Goal: Task Accomplishment & Management: Use online tool/utility

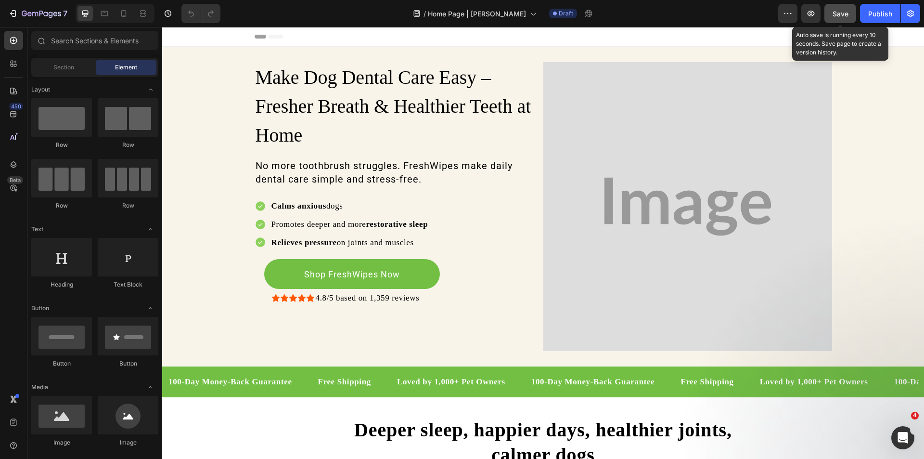
click at [837, 11] on span "Save" at bounding box center [841, 14] width 16 height 8
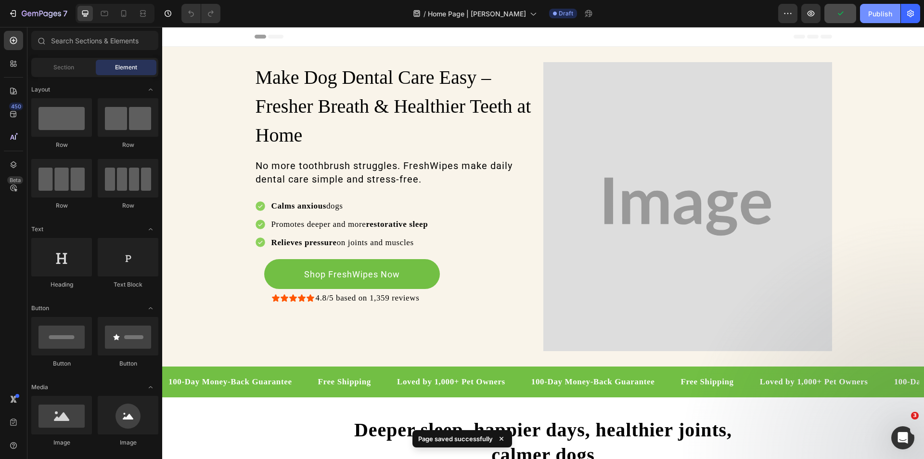
click at [878, 9] on div "Publish" at bounding box center [880, 14] width 24 height 10
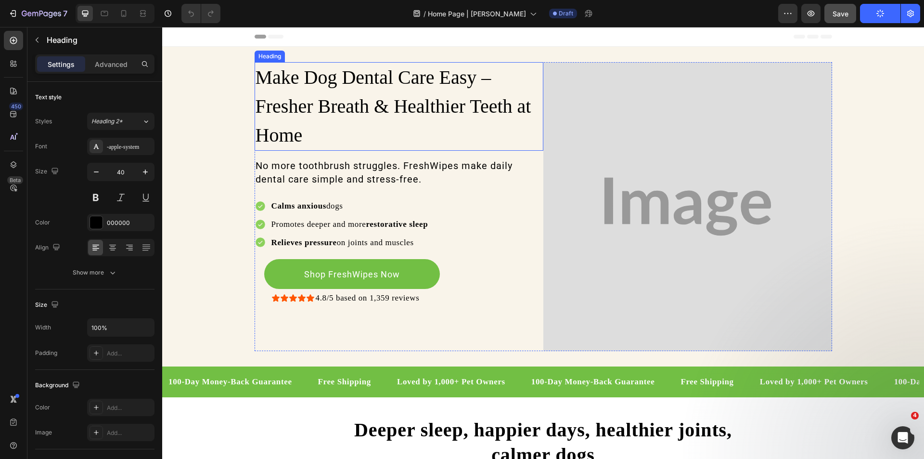
click at [447, 63] on h2 "Make Dog Dental Care Easy – Fresher Breath & Healthier Teeth at Home" at bounding box center [399, 106] width 289 height 89
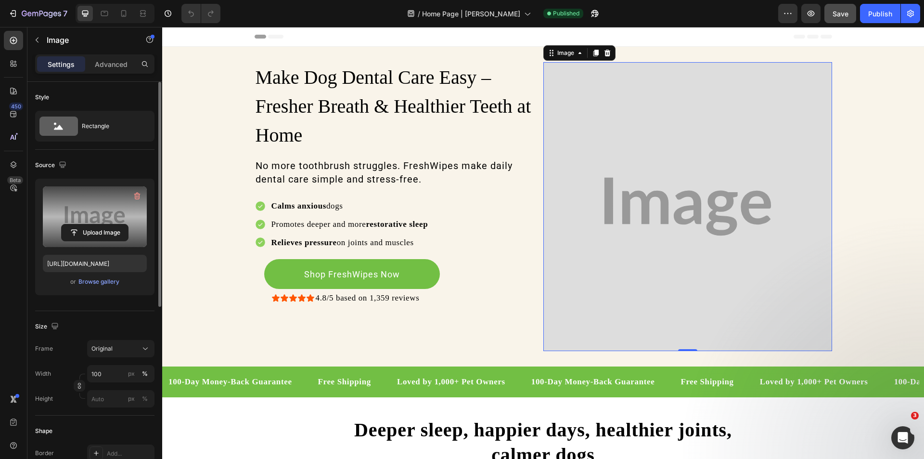
click at [74, 197] on label at bounding box center [95, 216] width 104 height 61
click at [74, 224] on input "file" at bounding box center [95, 232] width 66 height 16
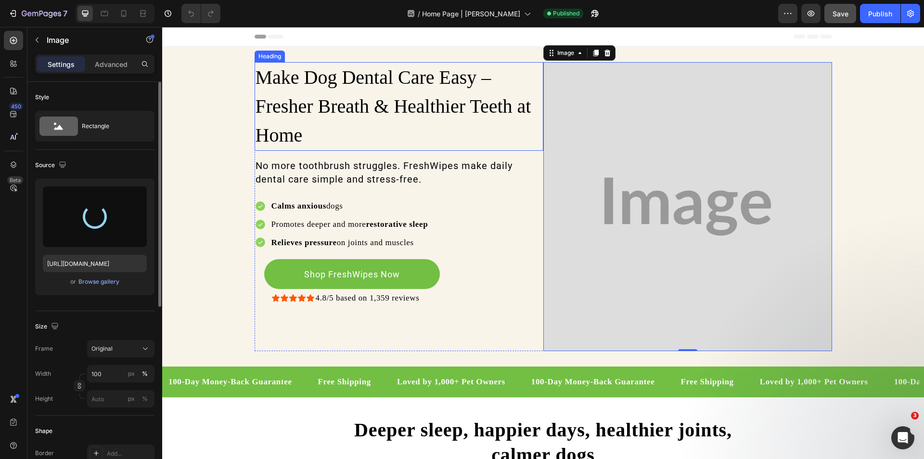
type input "[URL][DOMAIN_NAME]"
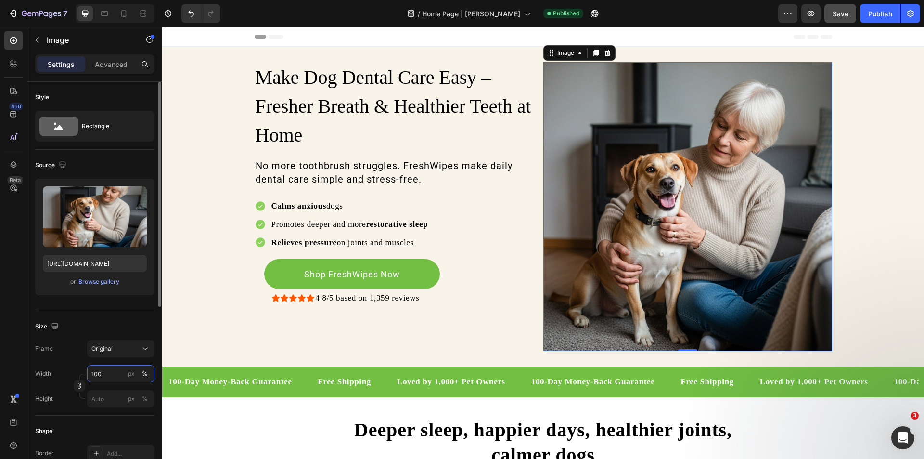
click at [105, 374] on input "100" at bounding box center [120, 373] width 67 height 17
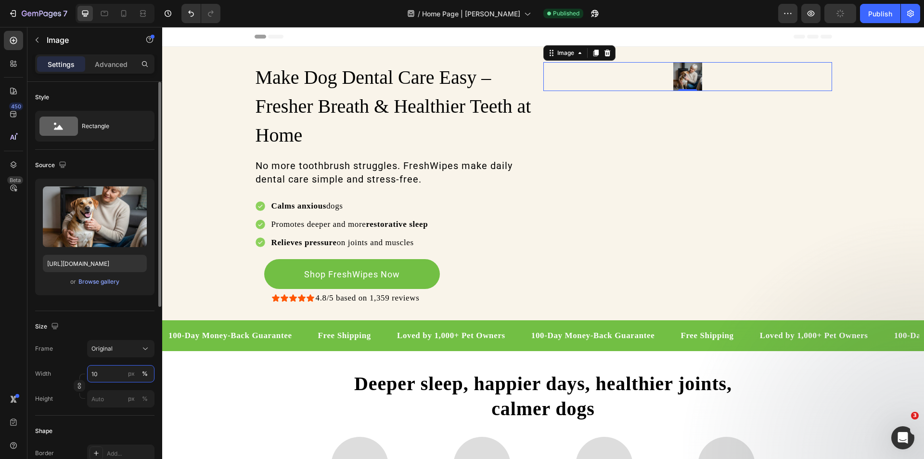
type input "100"
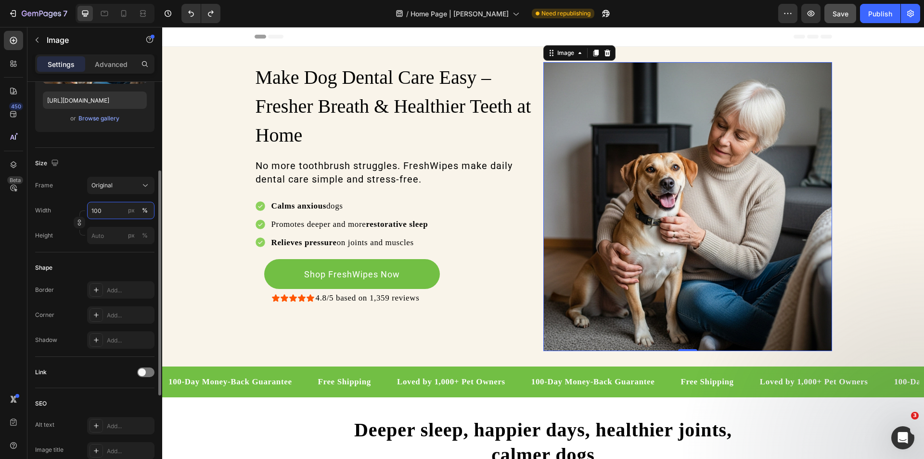
scroll to position [164, 0]
click at [110, 316] on div "Add..." at bounding box center [129, 314] width 45 height 9
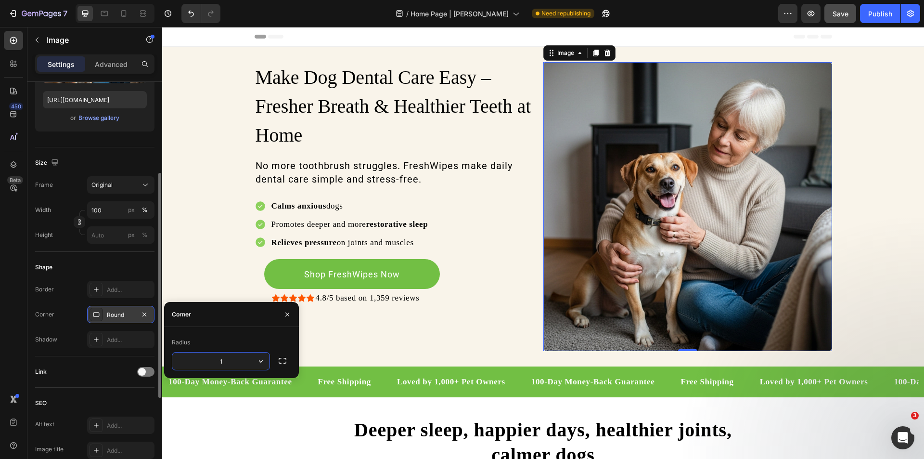
type input "10"
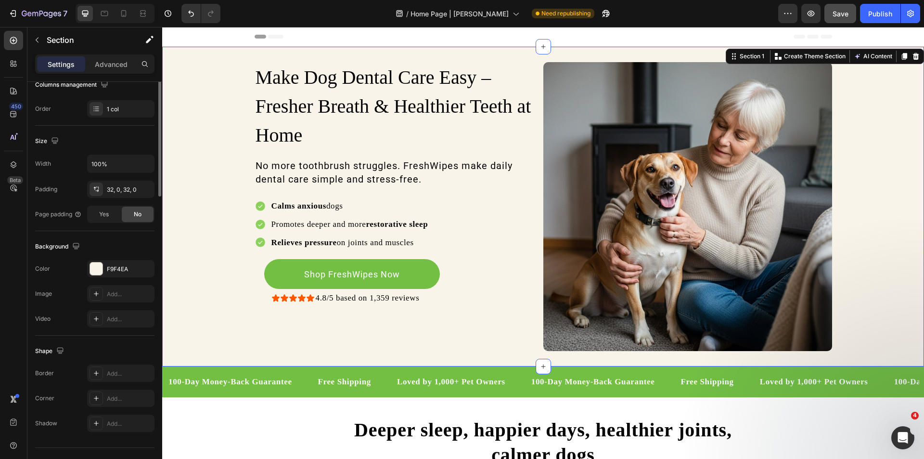
click at [224, 243] on div "Make Dog Dental Care Easy – Fresher Breath & Healthier Teeth at Home Heading No…" at bounding box center [543, 206] width 762 height 289
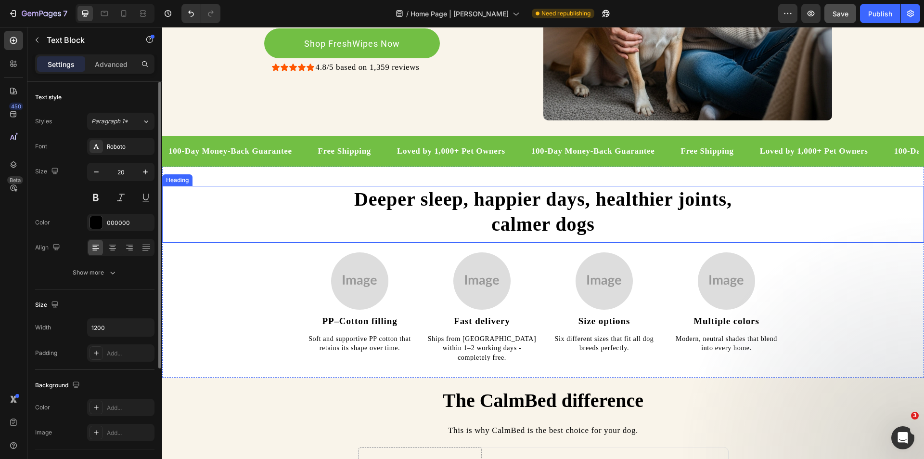
scroll to position [230, 0]
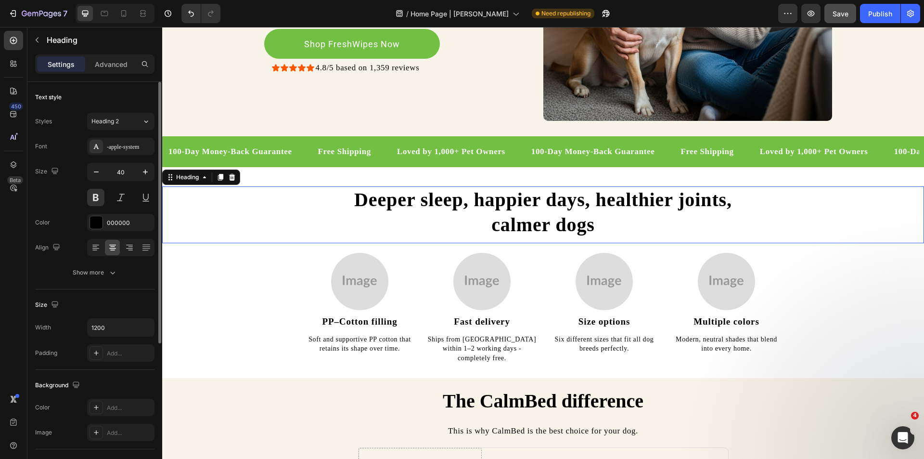
click at [402, 190] on h2 "Deeper sleep, happier days, healthier joints, calmer dogs" at bounding box center [544, 212] width 578 height 52
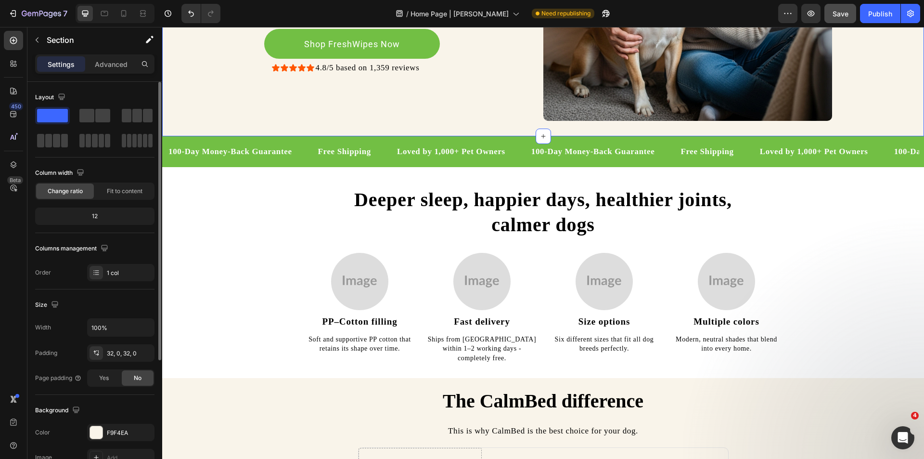
scroll to position [80, 0]
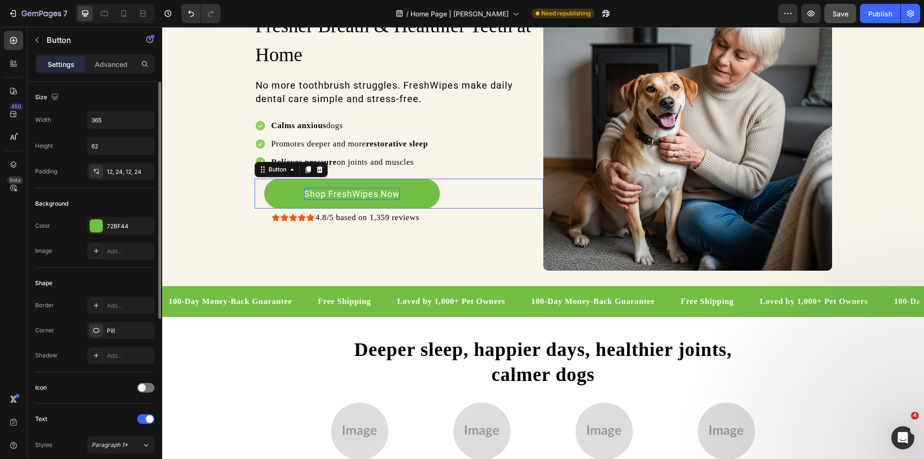
click at [359, 193] on p "Shop FreshWipes Now" at bounding box center [352, 194] width 96 height 12
click at [416, 184] on button "Shop FreshWipes Now" at bounding box center [352, 194] width 176 height 30
click at [105, 232] on div "72BF44" at bounding box center [120, 225] width 67 height 17
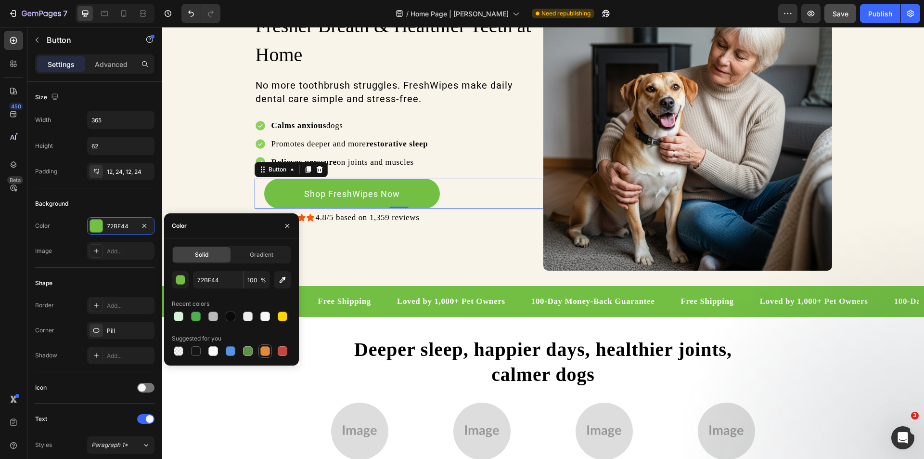
click at [267, 348] on div at bounding box center [265, 351] width 10 height 10
type input "E4893A"
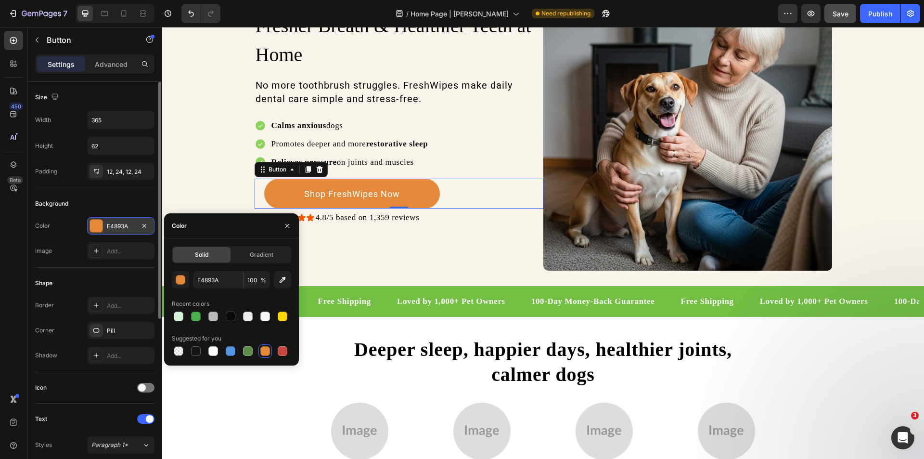
click at [90, 228] on div at bounding box center [96, 225] width 13 height 13
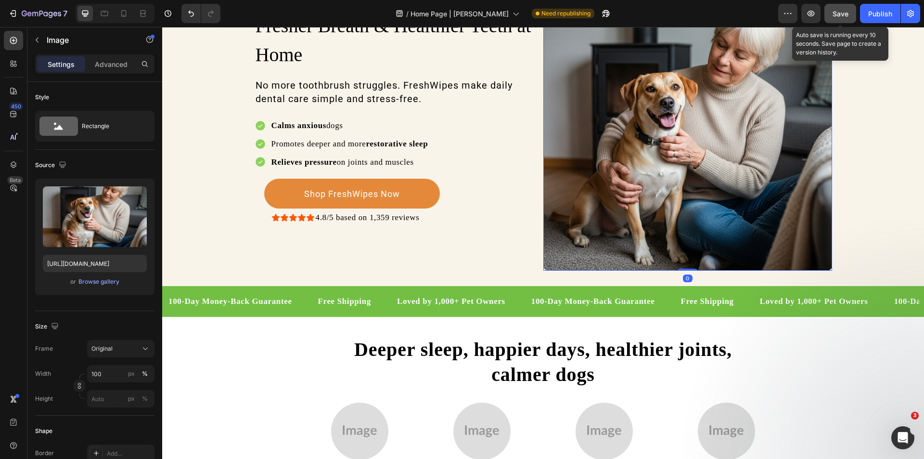
click at [836, 10] on span "Save" at bounding box center [841, 14] width 16 height 8
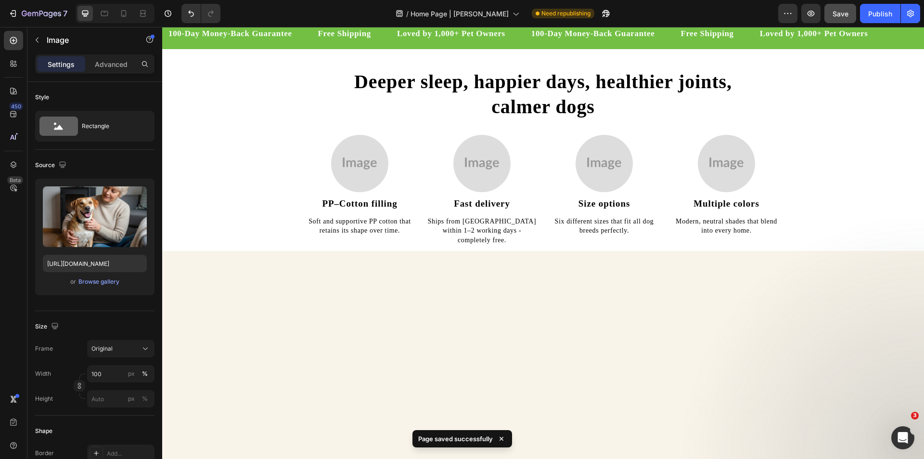
scroll to position [0, 0]
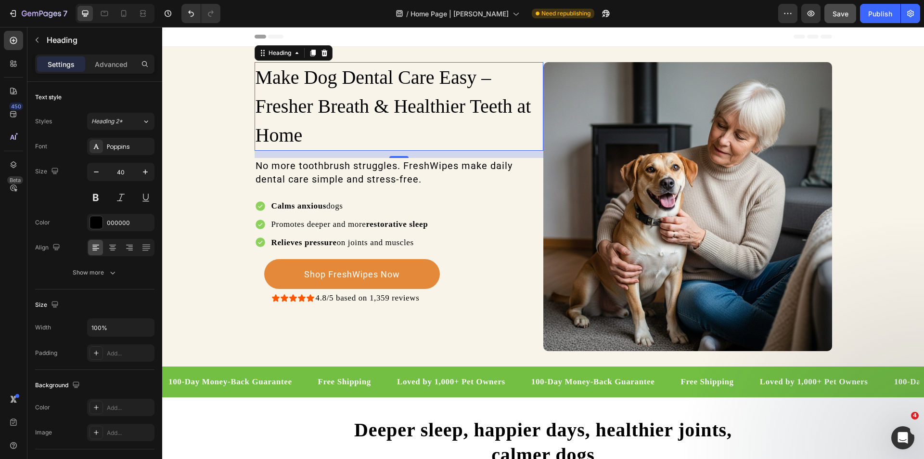
click at [382, 112] on h2 "Make Dog Dental Care Easy – Fresher Breath & Healthier Teeth at Home" at bounding box center [399, 106] width 289 height 89
click at [509, 243] on div "Calms anxious dogs Promotes deeper and more restorative sleep Relieves pressure…" at bounding box center [399, 224] width 289 height 51
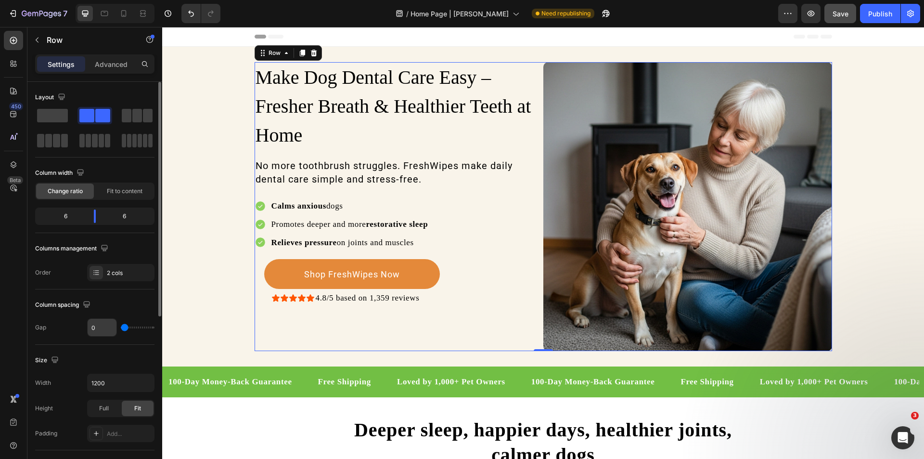
click at [102, 326] on input "0" at bounding box center [102, 327] width 29 height 17
type input "3"
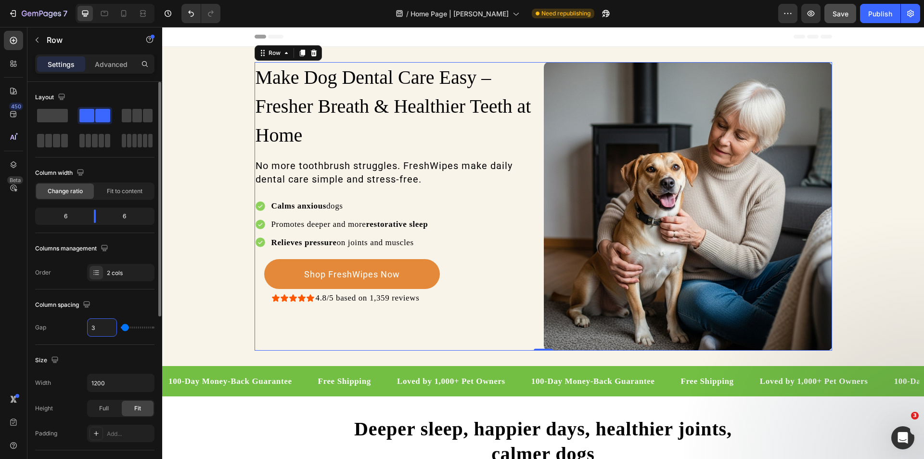
type input "30"
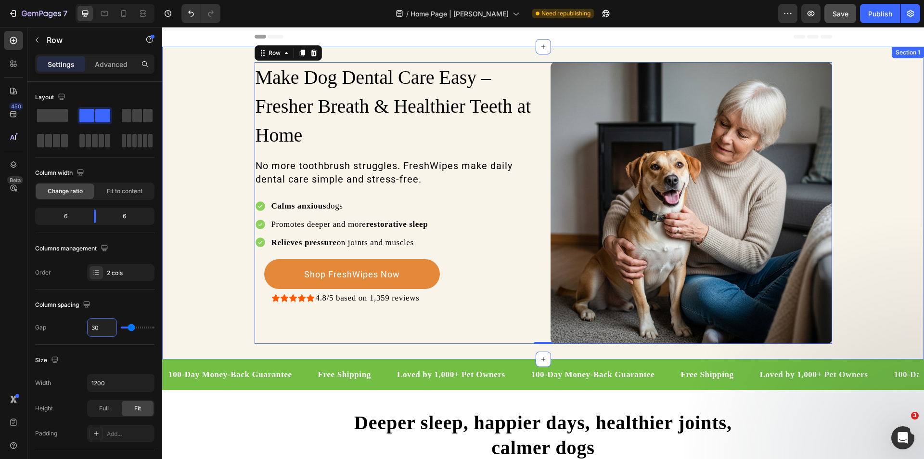
click at [193, 275] on div "Make Dog Dental Care Easy – Fresher Breath & Healthier Teeth at Home Heading No…" at bounding box center [543, 203] width 762 height 282
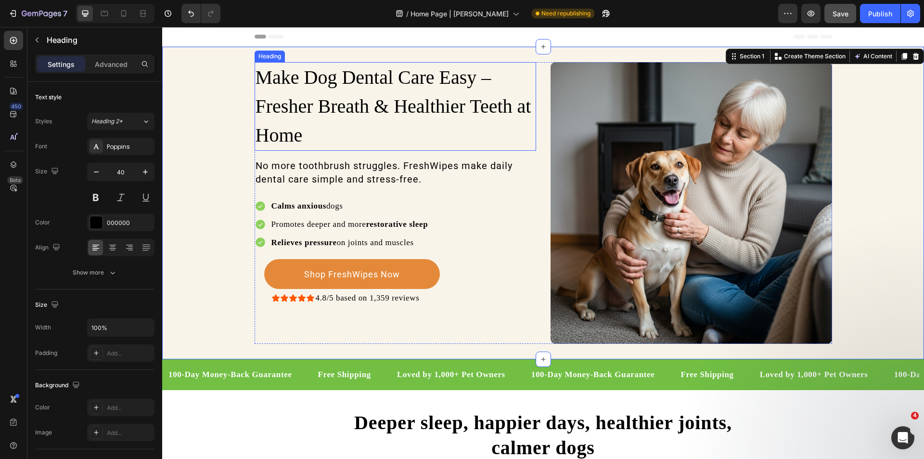
click at [381, 131] on p "Make Dog Dental Care Easy – Fresher Breath & Healthier Teeth at Home" at bounding box center [396, 106] width 280 height 87
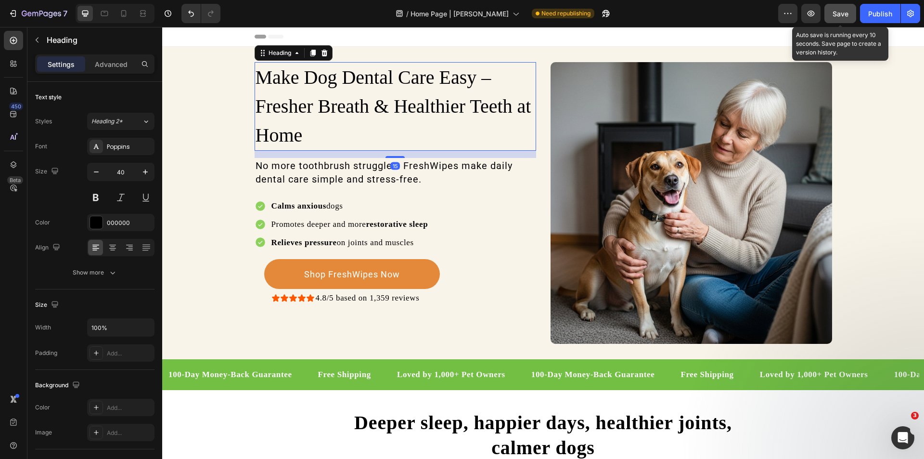
click at [838, 12] on span "Save" at bounding box center [841, 14] width 16 height 8
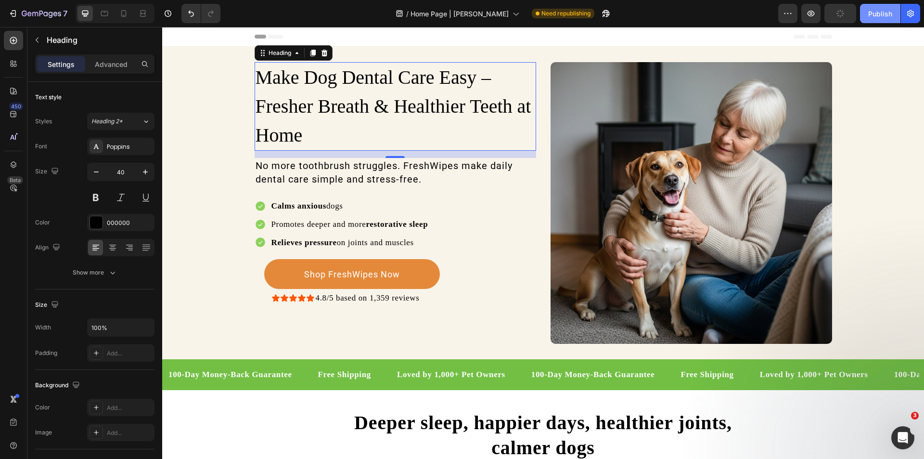
click at [873, 12] on div "Publish" at bounding box center [880, 14] width 24 height 10
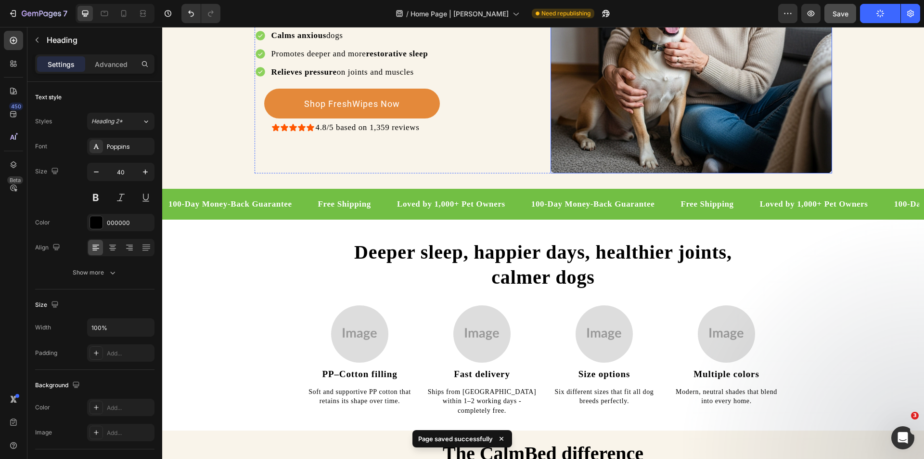
scroll to position [167, 0]
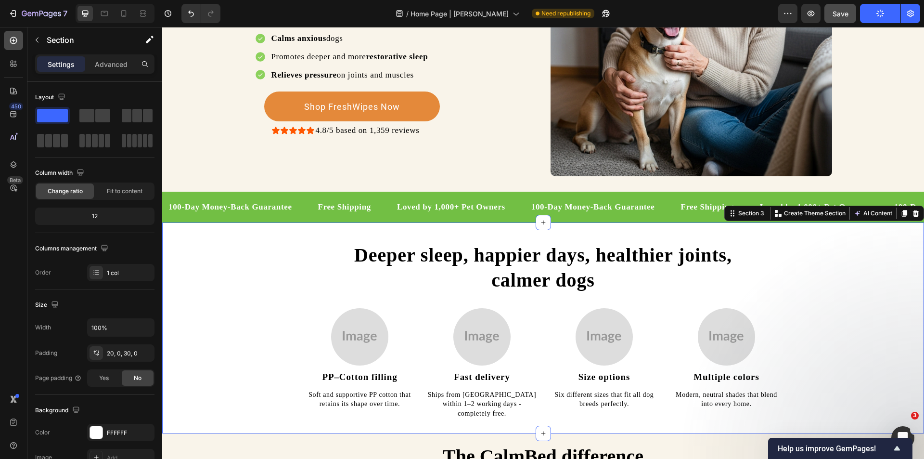
click at [21, 44] on div at bounding box center [13, 40] width 19 height 19
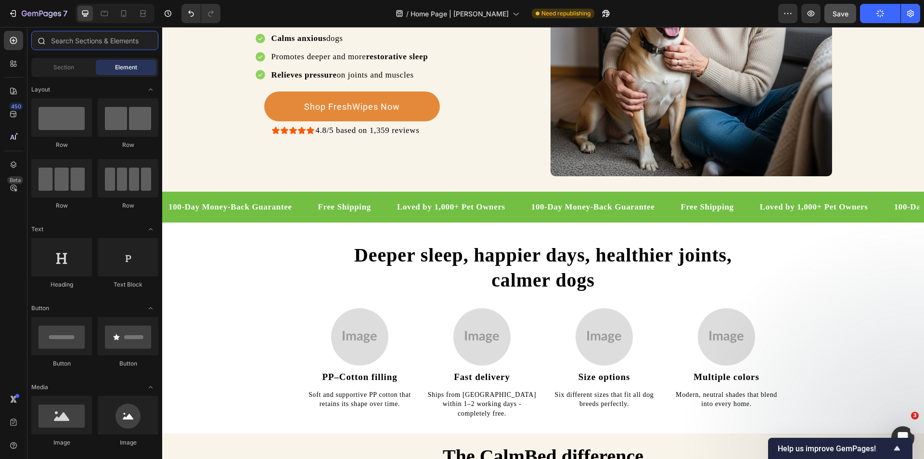
click at [65, 38] on input "text" at bounding box center [94, 40] width 127 height 19
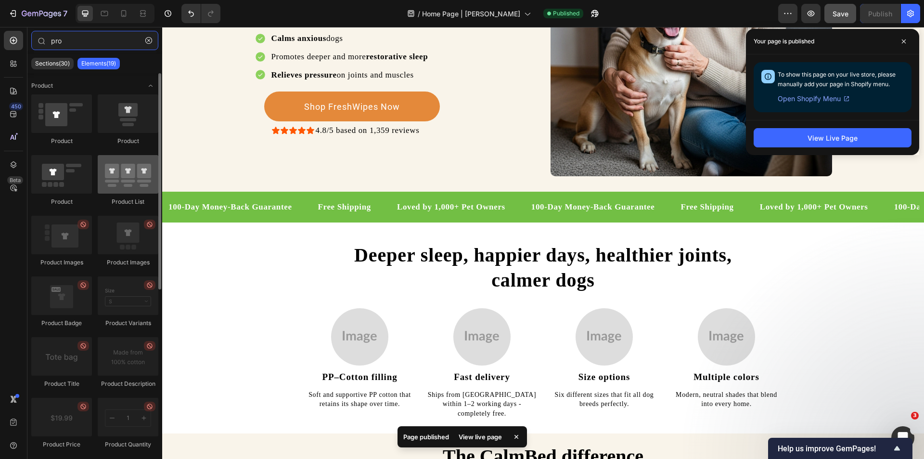
type input "pro"
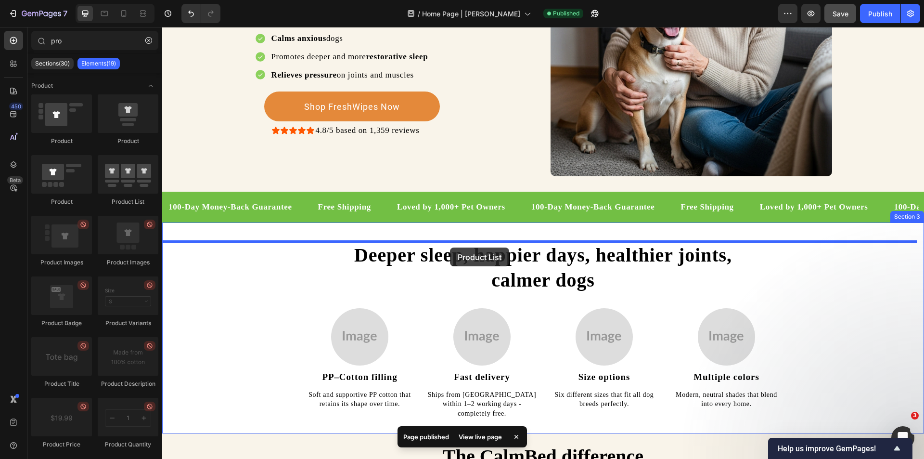
drag, startPoint x: 290, startPoint y: 193, endPoint x: 450, endPoint y: 247, distance: 169.3
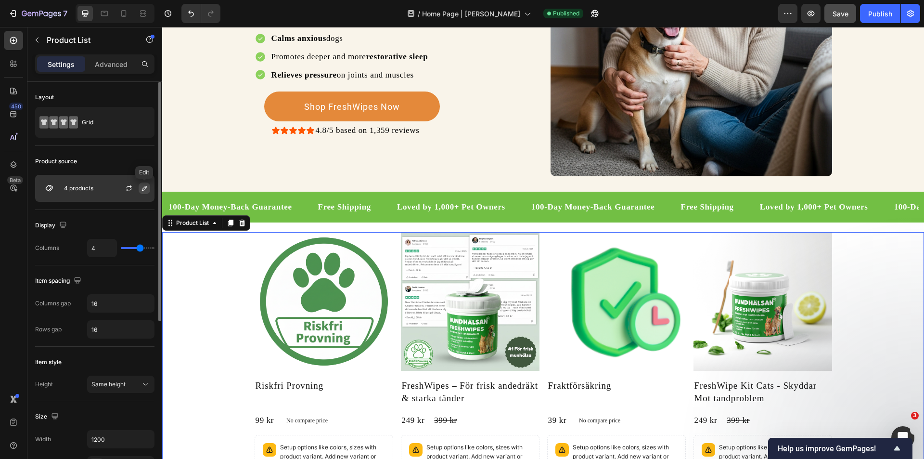
click at [150, 188] on button "button" at bounding box center [145, 188] width 12 height 12
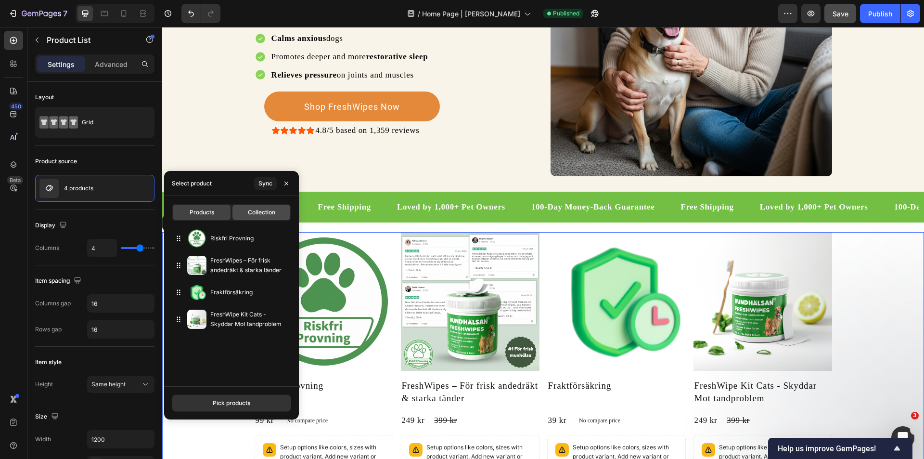
click at [260, 206] on div "Collection" at bounding box center [261, 212] width 58 height 15
type input "10"
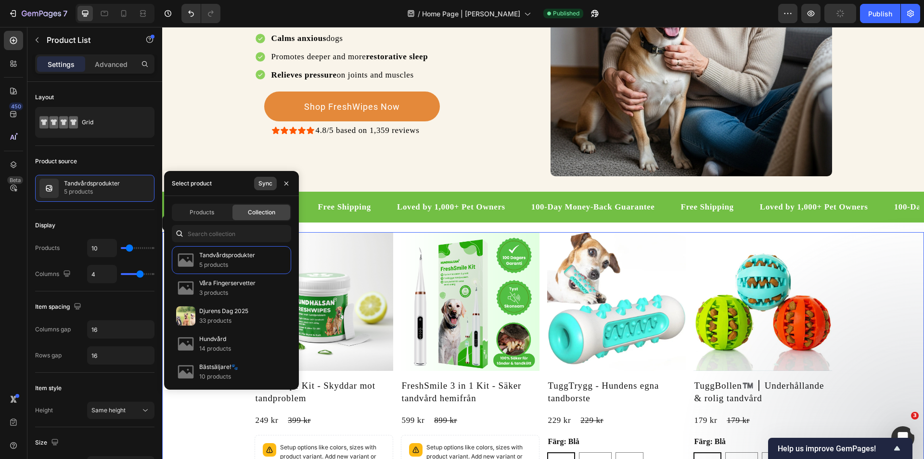
click at [257, 181] on button "Sync" at bounding box center [265, 183] width 23 height 13
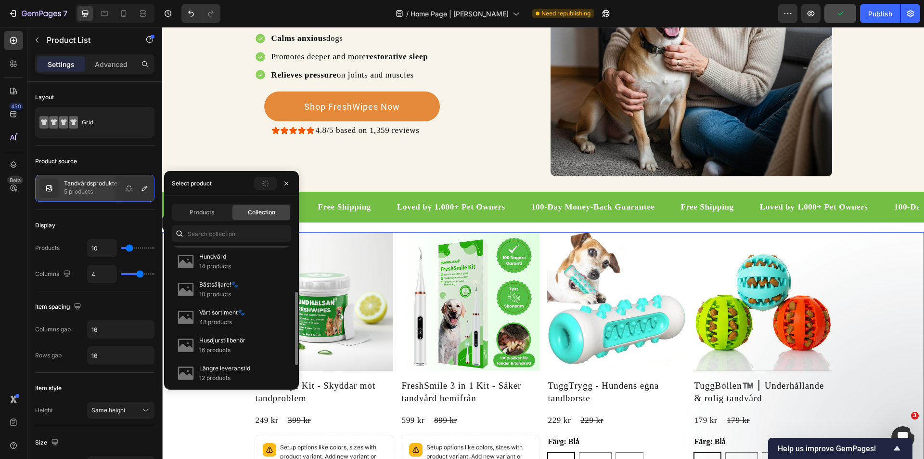
scroll to position [83, 0]
click at [241, 285] on div "Bästsäljare!🐾 10 products" at bounding box center [231, 288] width 119 height 28
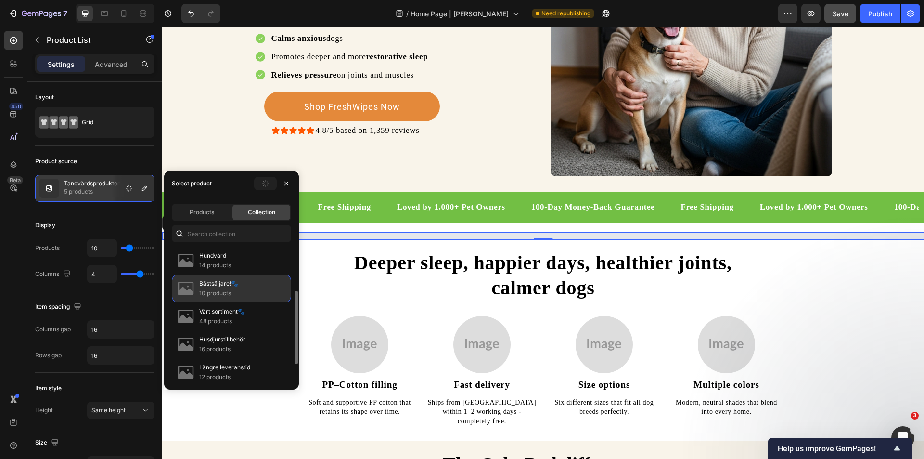
scroll to position [0, 0]
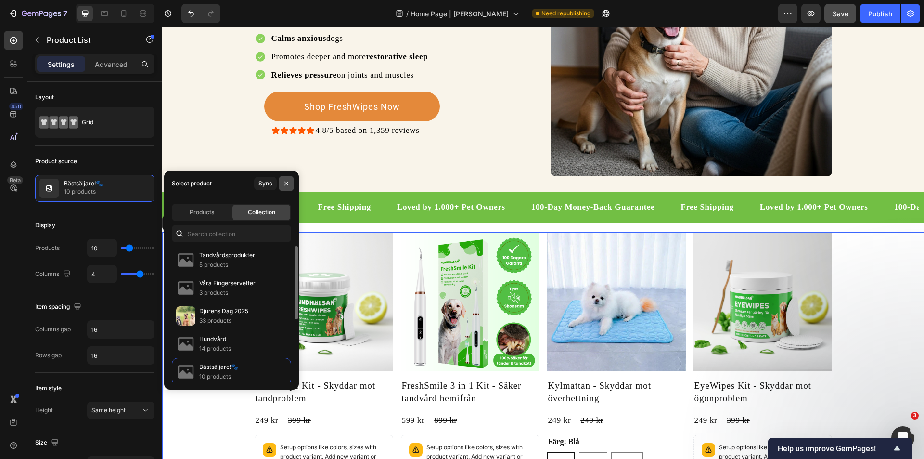
drag, startPoint x: 285, startPoint y: 184, endPoint x: 175, endPoint y: 179, distance: 110.3
click at [285, 184] on icon "button" at bounding box center [286, 183] width 4 height 4
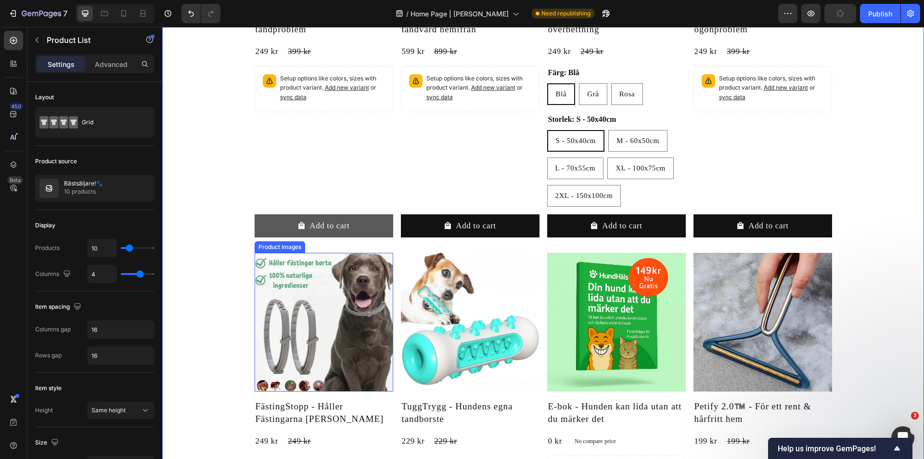
scroll to position [557, 0]
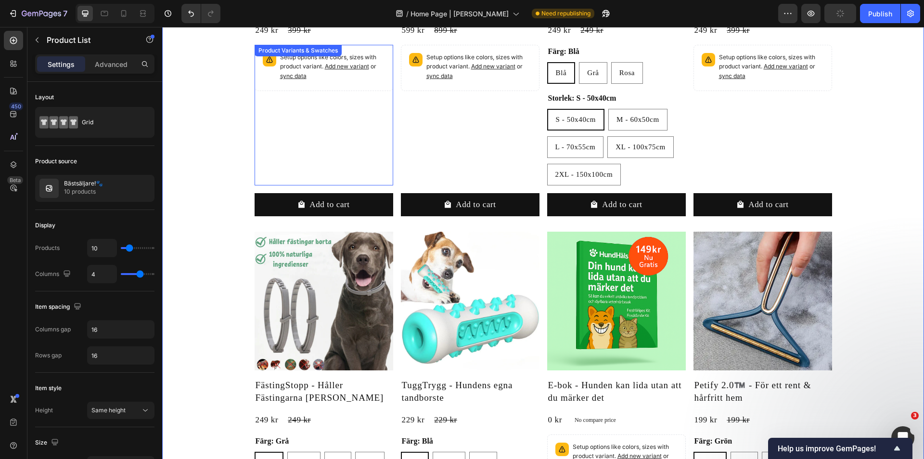
click at [355, 134] on div "Setup options like colors, sizes with product variant. Add new variant or sync …" at bounding box center [324, 115] width 139 height 141
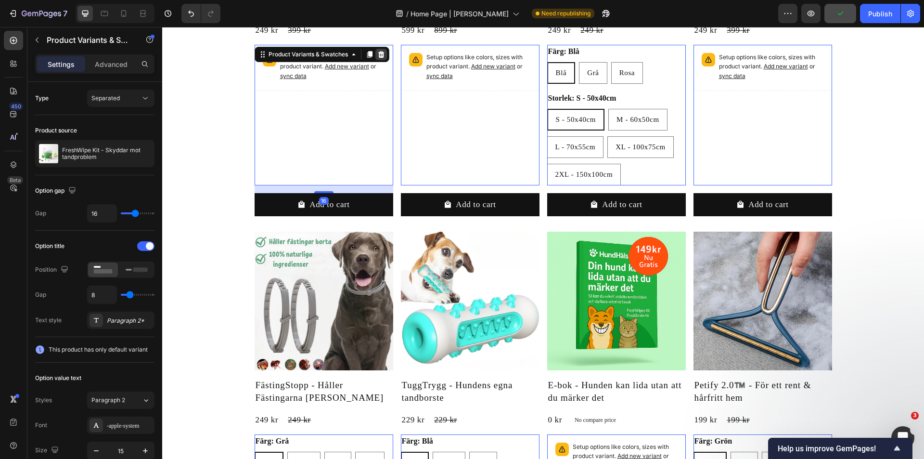
click at [377, 51] on icon at bounding box center [381, 55] width 8 height 8
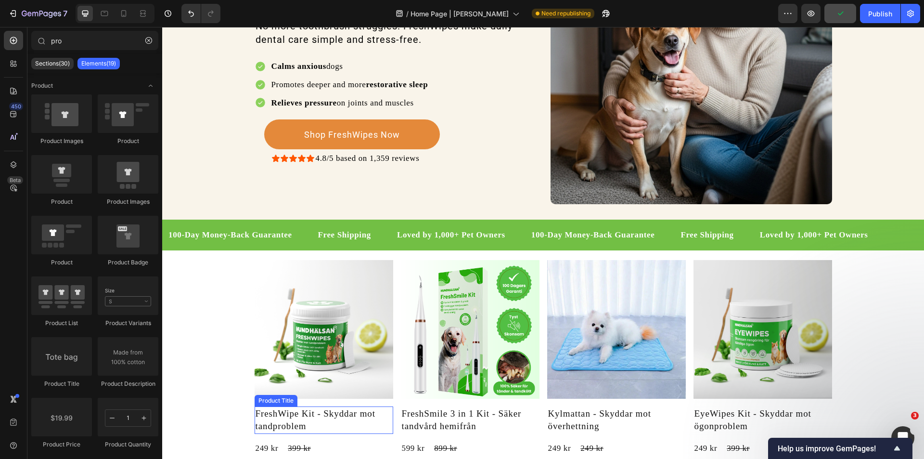
scroll to position [139, 0]
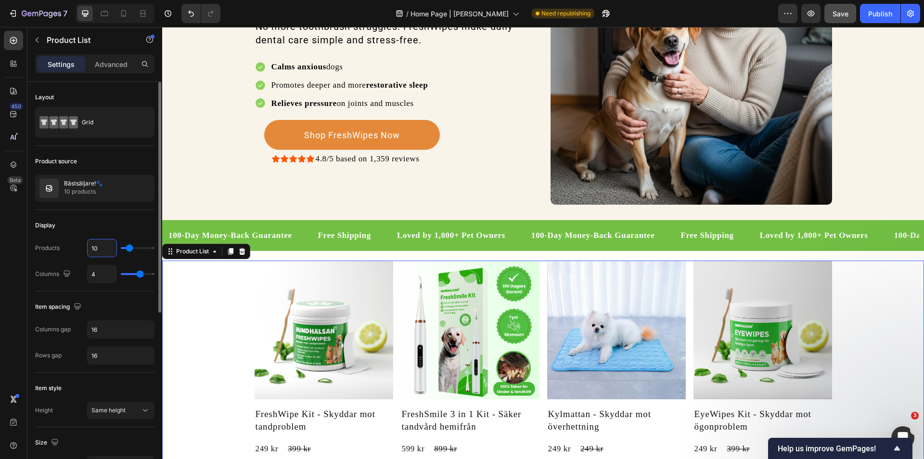
click at [95, 246] on input "10" at bounding box center [102, 247] width 29 height 17
type input "4"
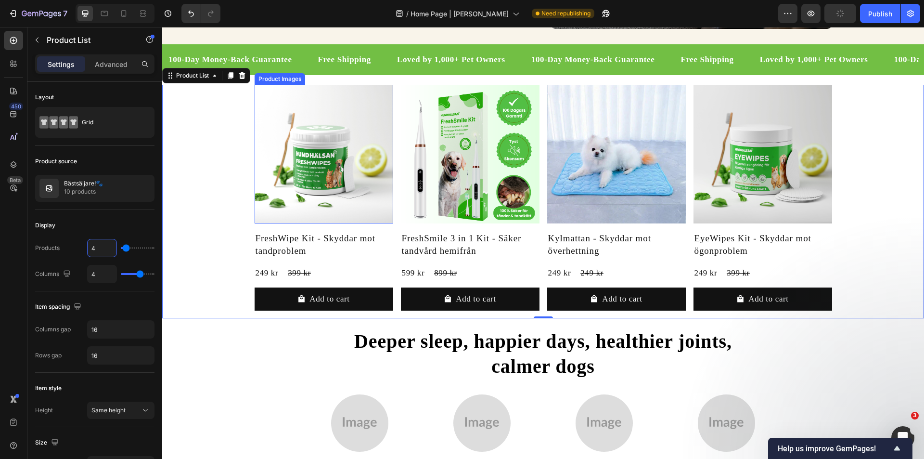
scroll to position [315, 0]
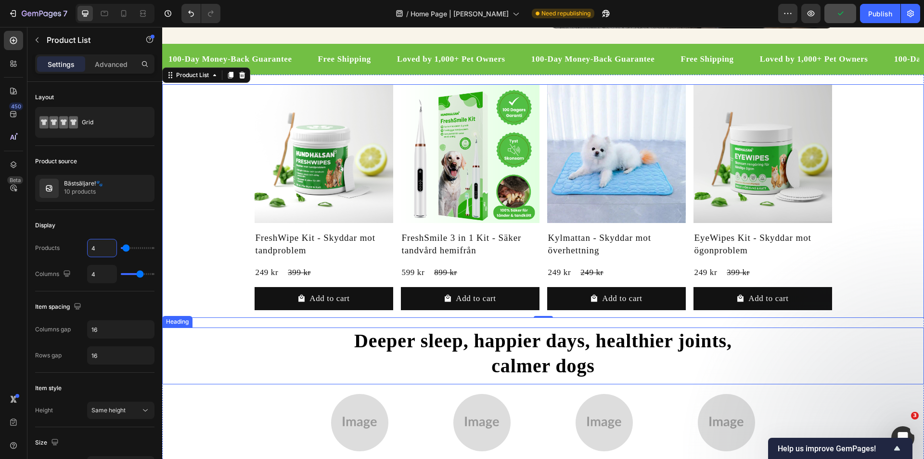
click at [400, 340] on h2 "Deeper sleep, happier days, healthier joints, calmer dogs" at bounding box center [544, 353] width 578 height 52
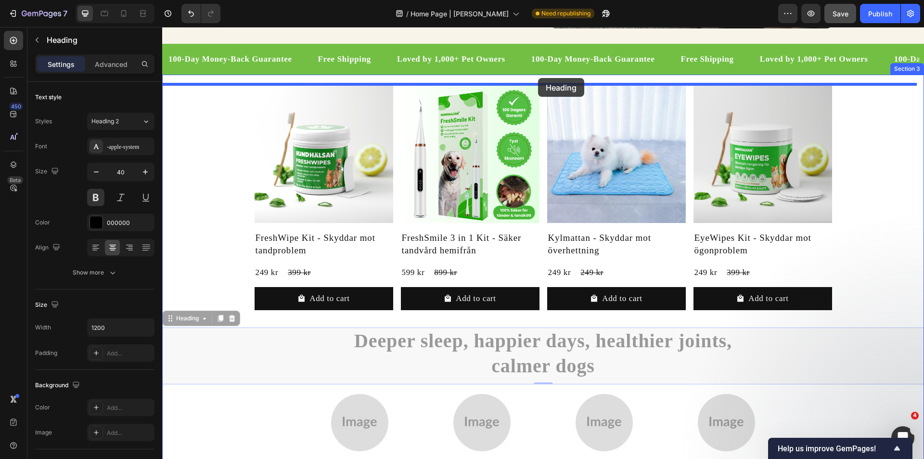
drag, startPoint x: 167, startPoint y: 320, endPoint x: 538, endPoint y: 78, distance: 442.8
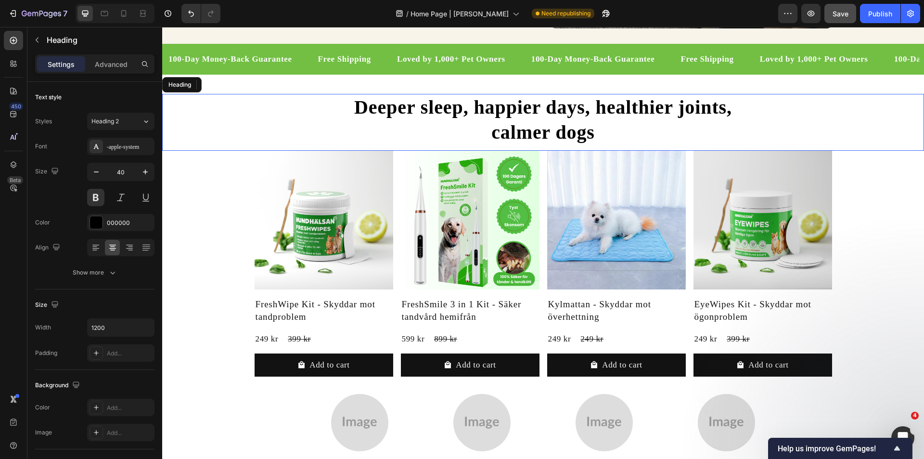
click at [532, 105] on h2 "Deeper sleep, happier days, healthier joints, calmer dogs" at bounding box center [544, 120] width 578 height 52
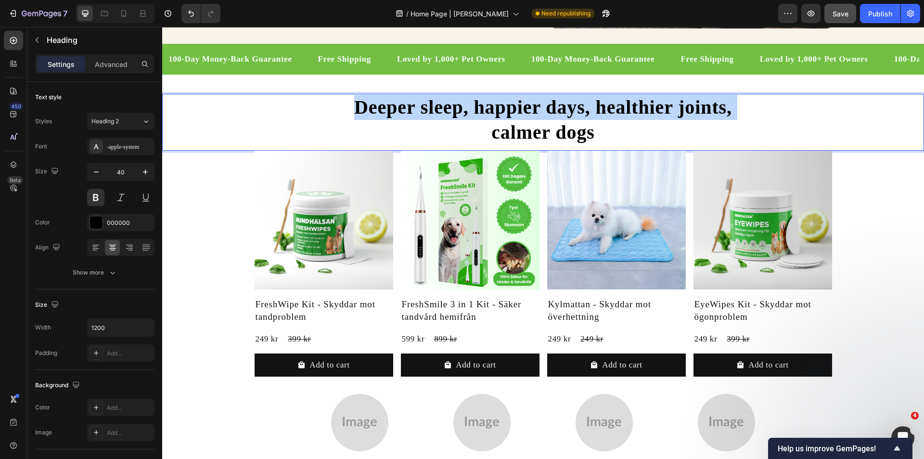
click at [532, 105] on p "Deeper sleep, happier days, healthier joints, calmer dogs" at bounding box center [544, 120] width 576 height 50
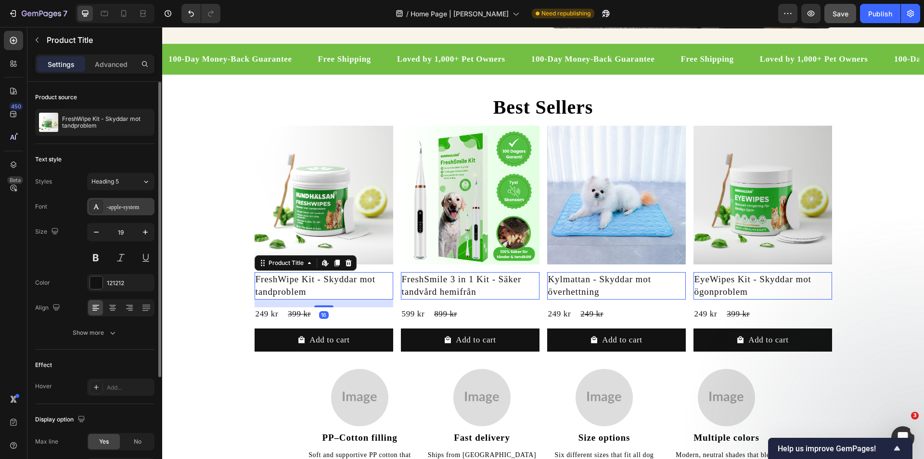
click at [122, 210] on div "-apple-system" at bounding box center [129, 207] width 45 height 9
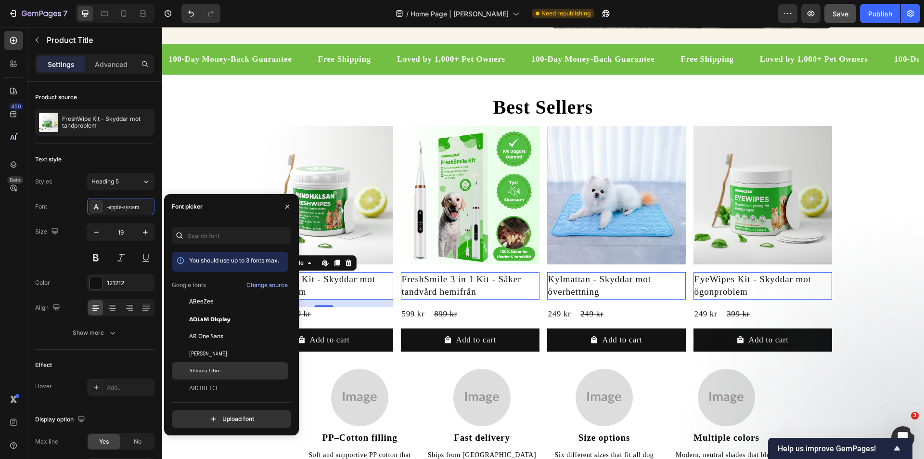
scroll to position [77, 0]
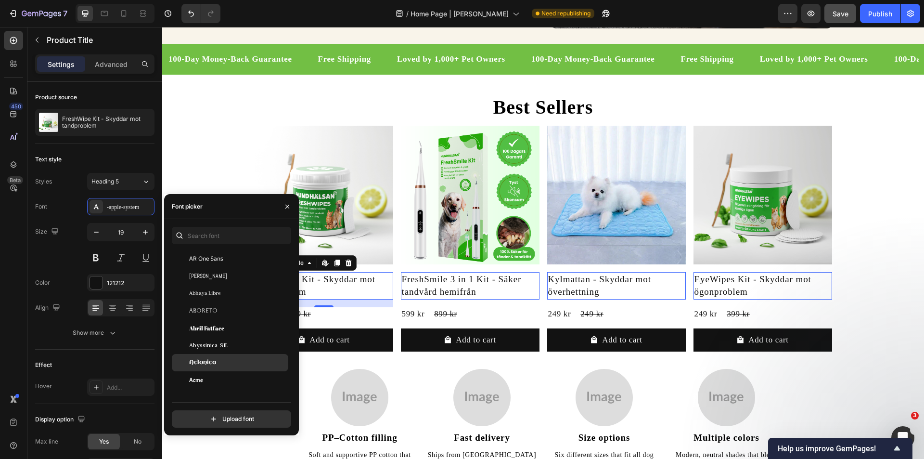
click at [224, 357] on div "Aclonica" at bounding box center [230, 362] width 116 height 17
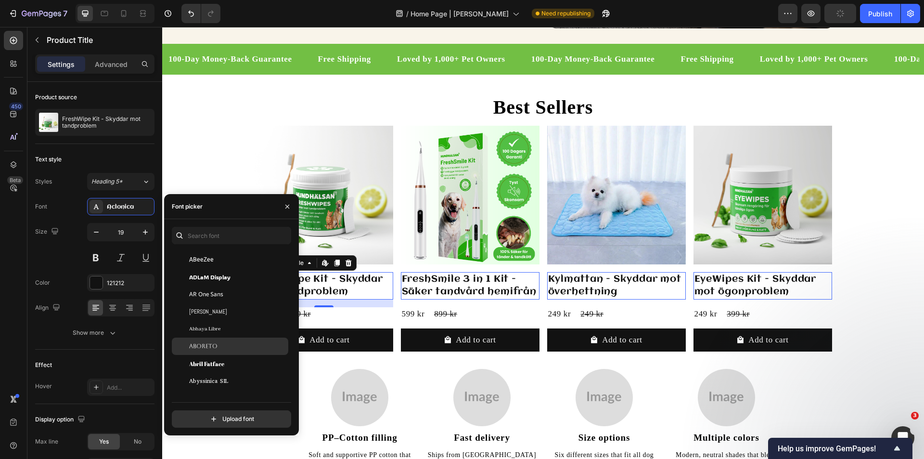
click at [214, 340] on div "Aboreto" at bounding box center [230, 345] width 116 height 17
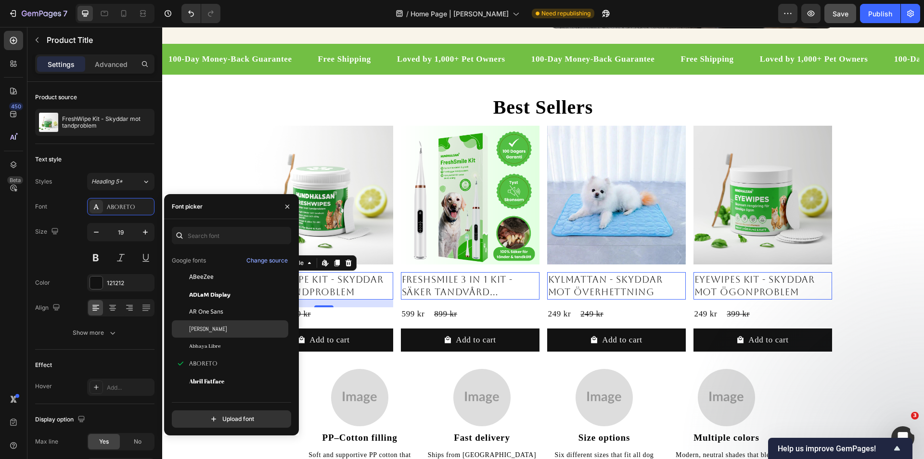
click at [216, 331] on div "[PERSON_NAME]" at bounding box center [237, 328] width 97 height 9
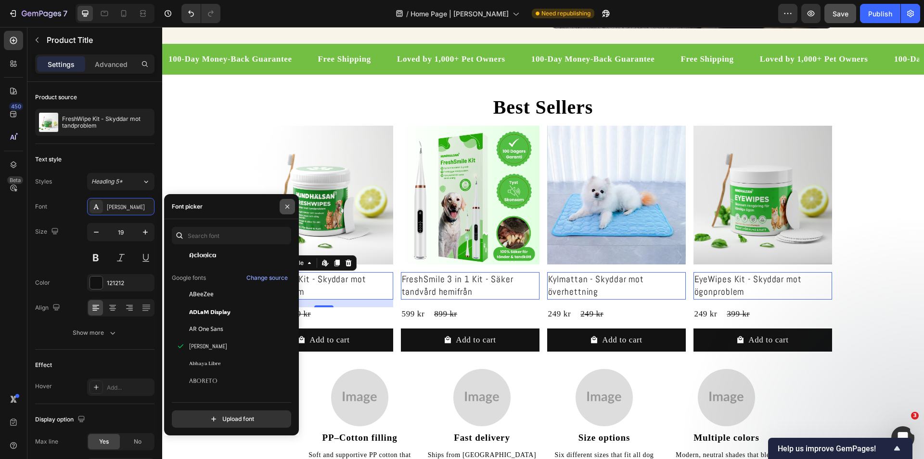
click at [283, 205] on icon "button" at bounding box center [287, 207] width 8 height 8
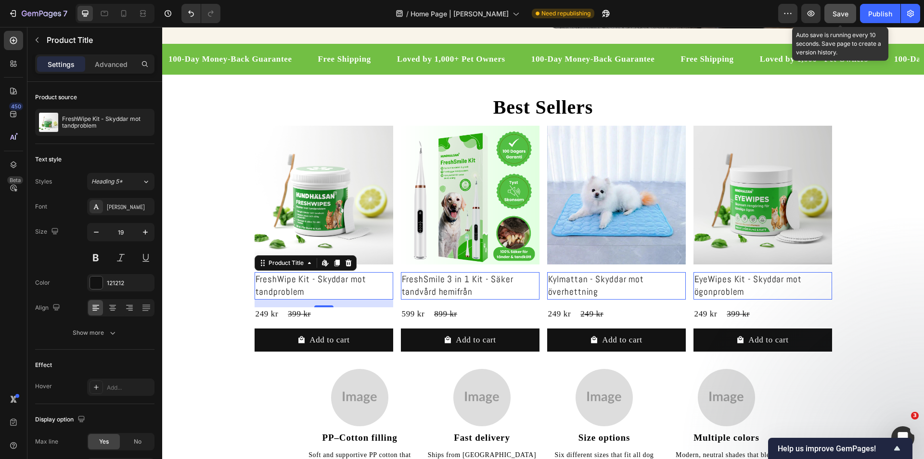
drag, startPoint x: 834, startPoint y: 8, endPoint x: 627, endPoint y: 58, distance: 213.5
click at [834, 8] on button "Save" at bounding box center [840, 13] width 32 height 19
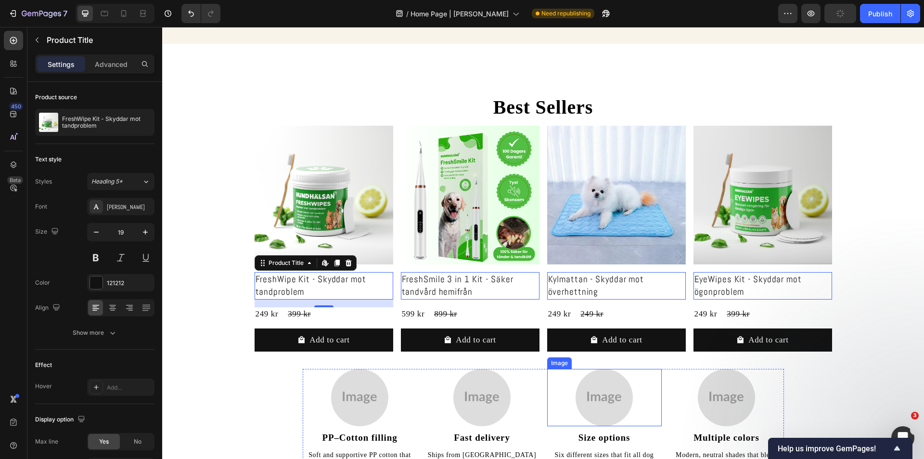
scroll to position [423, 0]
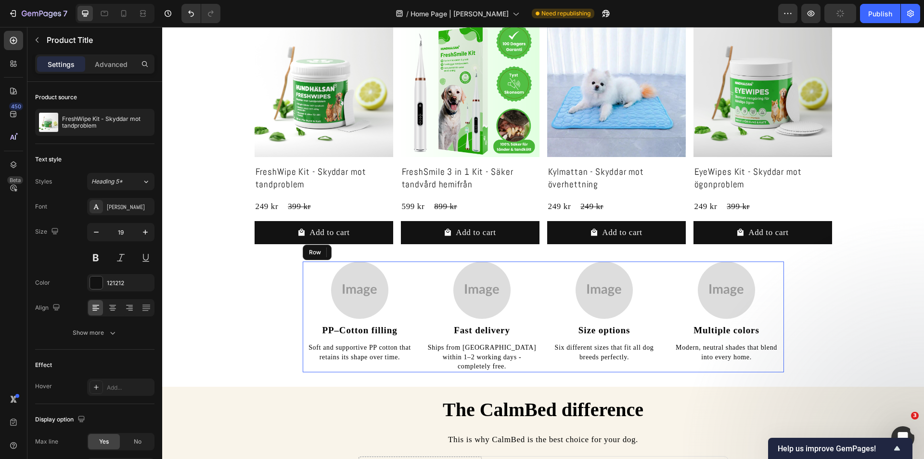
click at [665, 273] on div "Image PP–Cotton filling Heading Soft and supportive PP cotton that retains its …" at bounding box center [543, 316] width 481 height 111
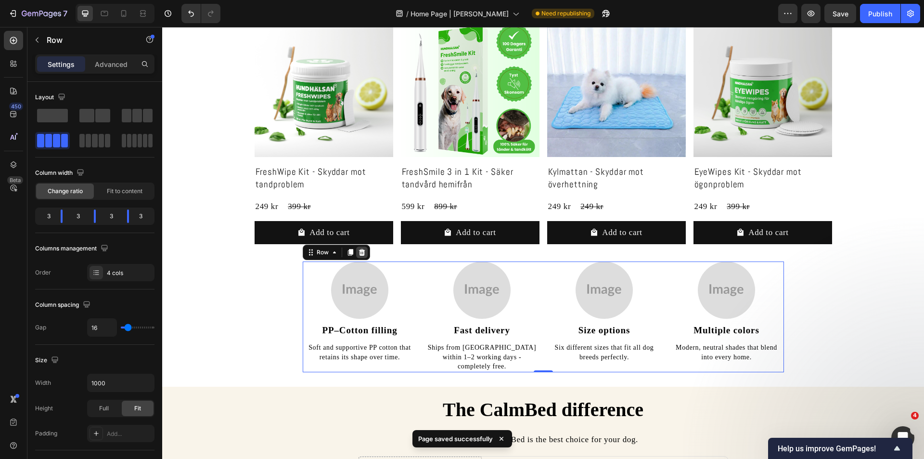
click at [358, 249] on icon at bounding box center [362, 252] width 8 height 8
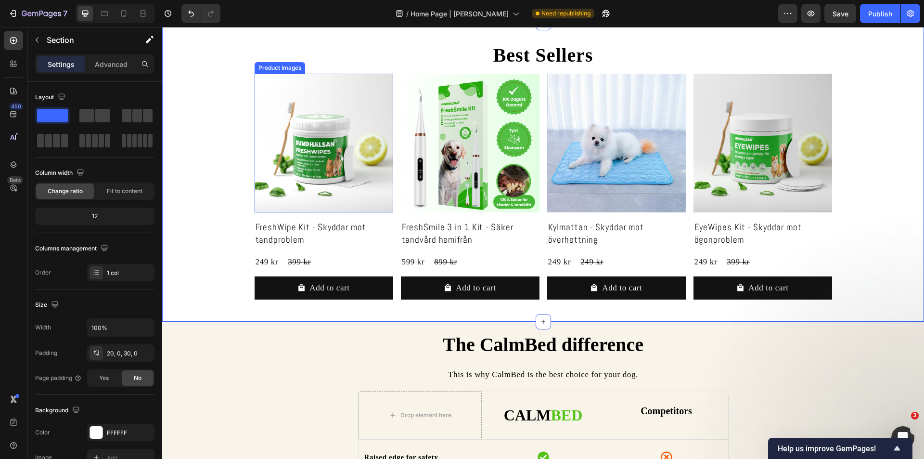
scroll to position [368, 0]
